Goal: Communication & Community: Answer question/provide support

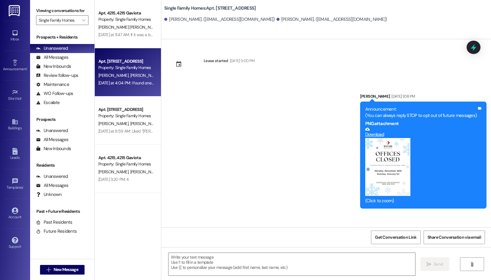
scroll to position [11421, 0]
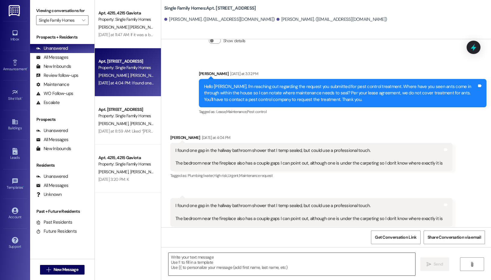
drag, startPoint x: 230, startPoint y: 233, endPoint x: 206, endPoint y: 270, distance: 43.9
click at [225, 243] on div "Get Conversation Link Share Conversation via email" at bounding box center [326, 237] width 330 height 20
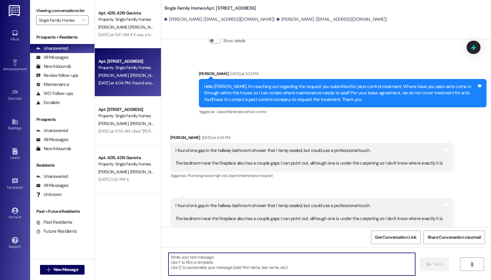
click at [206, 270] on textarea at bounding box center [292, 264] width 247 height 23
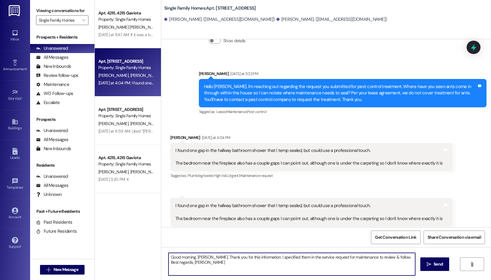
type textarea "Good morning, [PERSON_NAME]. Thank you for this information. I specified them i…"
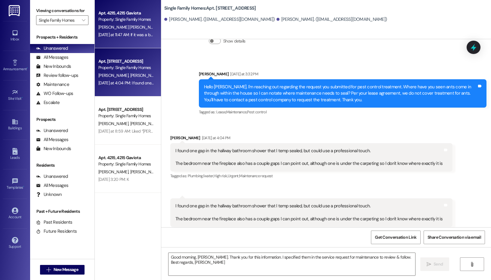
click at [116, 21] on div "Property: Single Family Homes" at bounding box center [126, 19] width 56 height 6
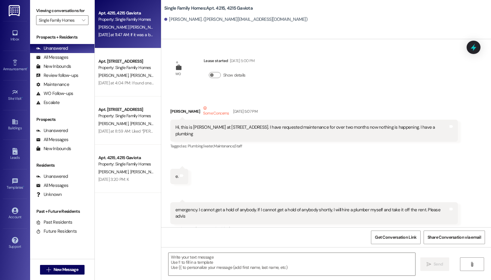
scroll to position [17364, 0]
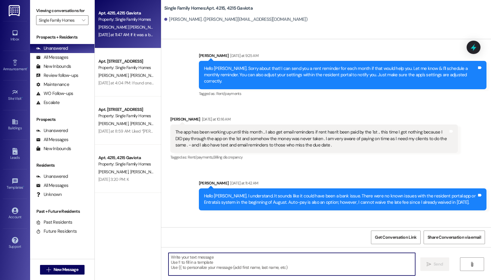
click at [201, 266] on textarea at bounding box center [292, 264] width 247 height 23
click at [258, 256] on textarea "Hello [PERSON_NAME]. I understand." at bounding box center [292, 264] width 247 height 23
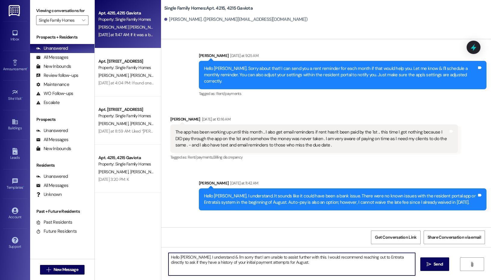
type textarea "Hello [PERSON_NAME]. I understand & I'm sorry that I am unable to assist furthe…"
click at [426, 261] on span " Send" at bounding box center [435, 264] width 19 height 6
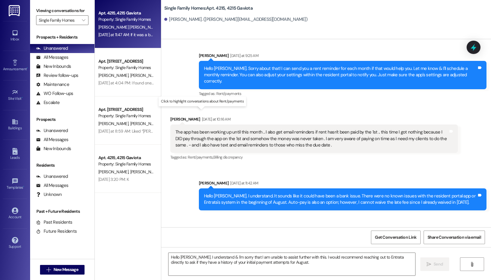
scroll to position [17364, 0]
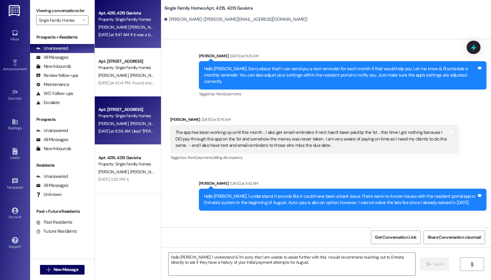
click at [131, 124] on span "[PERSON_NAME]" at bounding box center [145, 123] width 30 height 5
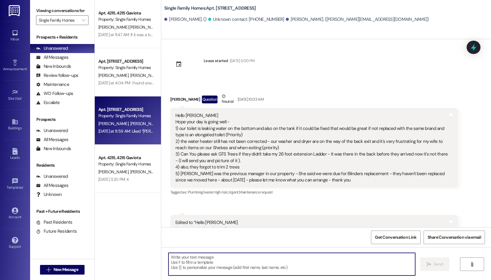
click at [222, 265] on textarea at bounding box center [292, 264] width 247 height 23
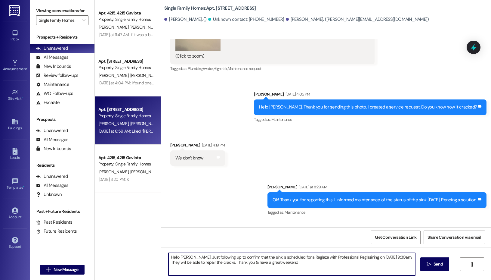
click at [338, 267] on textarea "Hello [PERSON_NAME]. Just following up to confirm that the sink is scheduled fo…" at bounding box center [292, 264] width 247 height 23
click at [352, 256] on textarea "Hello [PERSON_NAME]. Just following up to confirm that the sink is scheduled fo…" at bounding box center [292, 264] width 247 height 23
click at [303, 257] on textarea "Hello [PERSON_NAME]. Just following up to confirm that the sink is scheduled fo…" at bounding box center [292, 264] width 247 height 23
click at [291, 256] on textarea "Hello [PERSON_NAME]. Just following up to confirm that the sink is scheduled fo…" at bounding box center [292, 264] width 247 height 23
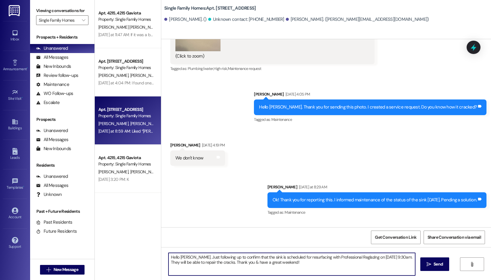
click at [347, 255] on textarea "Hello [PERSON_NAME]. Just following up to confirm that the sink is scheduled fo…" at bounding box center [292, 264] width 247 height 23
click at [359, 261] on textarea "Hello [PERSON_NAME]. Just following up to confirm that the sink is scheduled fo…" at bounding box center [292, 264] width 247 height 23
type textarea "Hello [PERSON_NAME]. Just following up to confirm that the sink is scheduled fo…"
click at [443, 264] on span "Send" at bounding box center [438, 264] width 9 height 6
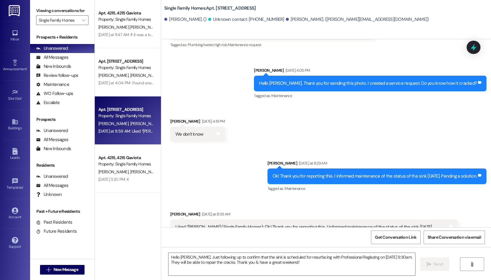
scroll to position [9333, 0]
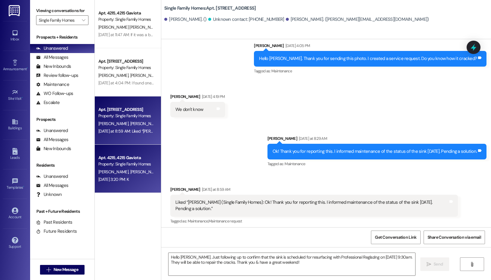
click at [130, 170] on span "[PERSON_NAME] [PERSON_NAME]" at bounding box center [160, 171] width 61 height 5
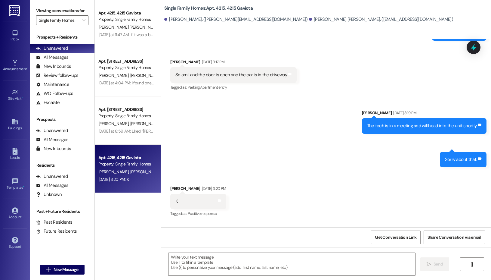
scroll to position [8432, 0]
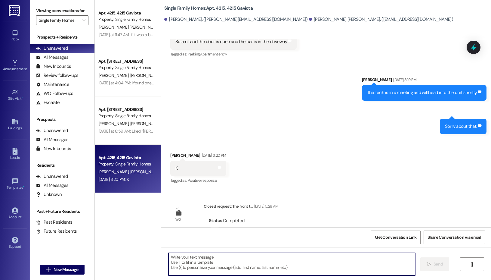
click at [234, 259] on textarea at bounding box center [292, 264] width 247 height 23
type textarea "Thx!"
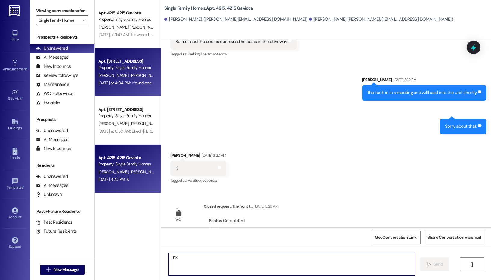
scroll to position [8375, 0]
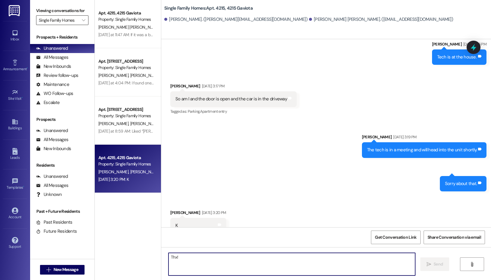
click at [65, 20] on input "Single Family Homes" at bounding box center [59, 20] width 40 height 10
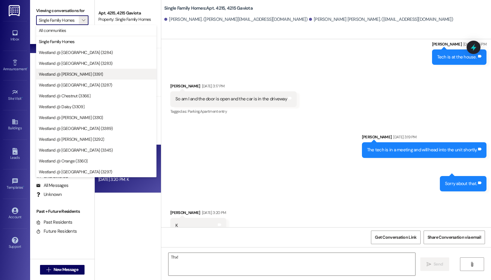
click at [71, 73] on span "Westland @ [PERSON_NAME] (3391)" at bounding box center [71, 74] width 64 height 6
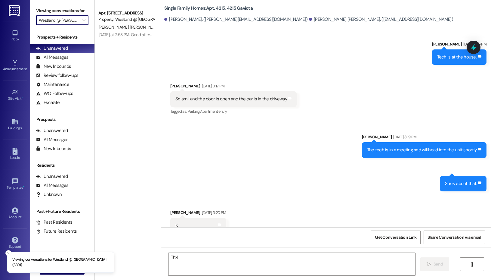
click at [73, 23] on input "Westland @ [PERSON_NAME] (3391)" at bounding box center [59, 20] width 40 height 10
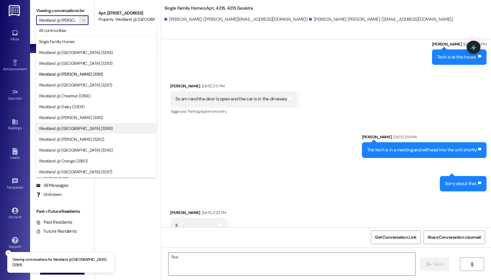
click at [73, 130] on span "Westland @ [GEOGRAPHIC_DATA] (3389)" at bounding box center [76, 128] width 74 height 6
type input "Westland @ [GEOGRAPHIC_DATA] (3389)"
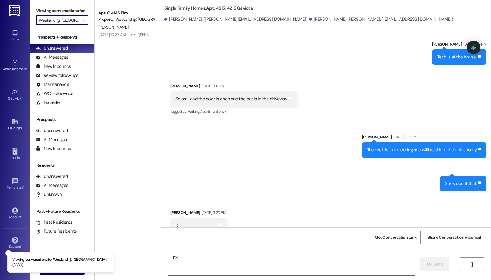
click at [56, 21] on input "Westland @ [GEOGRAPHIC_DATA] (3389)" at bounding box center [59, 20] width 40 height 10
